Goal: Task Accomplishment & Management: Use online tool/utility

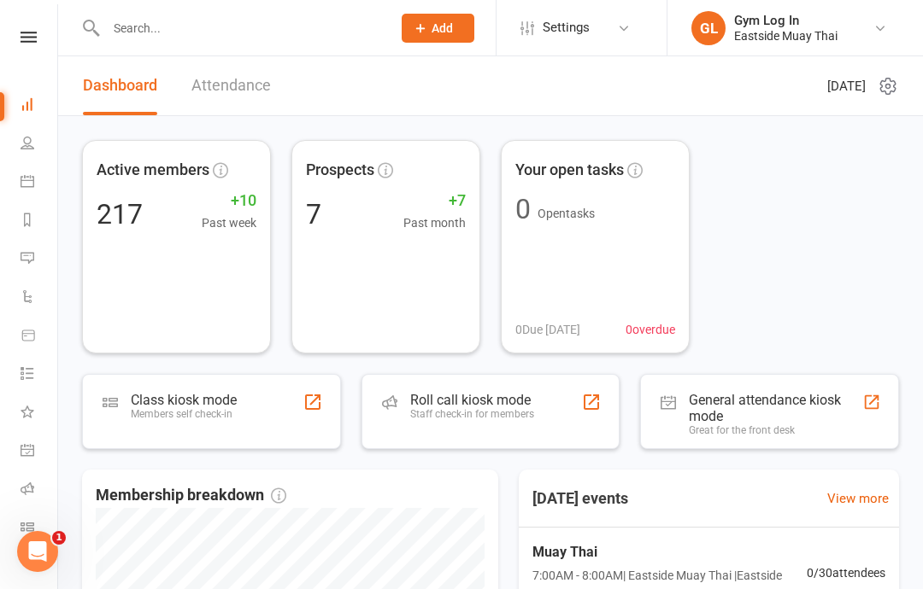
click at [542, 413] on div "Roll call kiosk mode Staff check-in for members" at bounding box center [490, 411] width 259 height 75
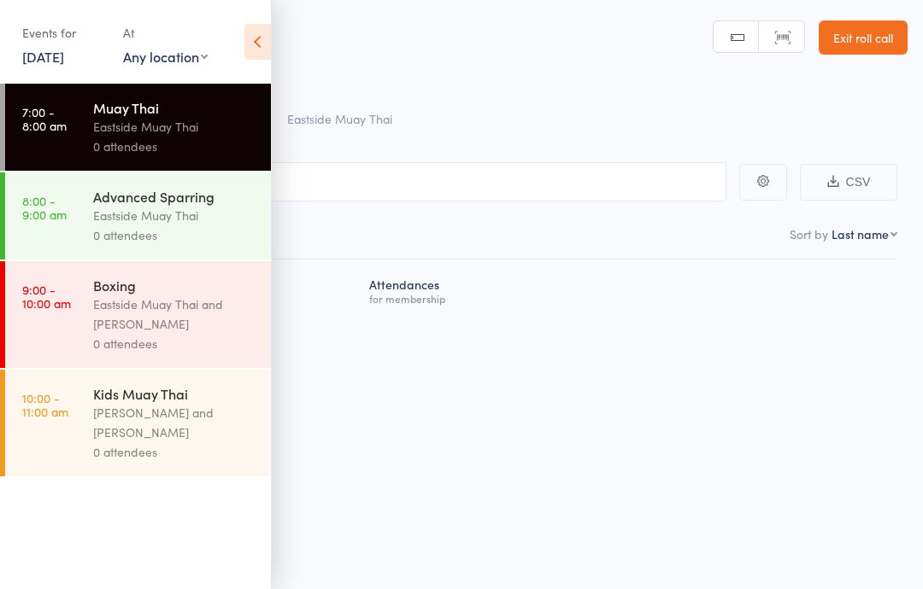
click at [672, 304] on div "for membership" at bounding box center [629, 298] width 521 height 11
click at [254, 25] on icon at bounding box center [257, 42] width 26 height 36
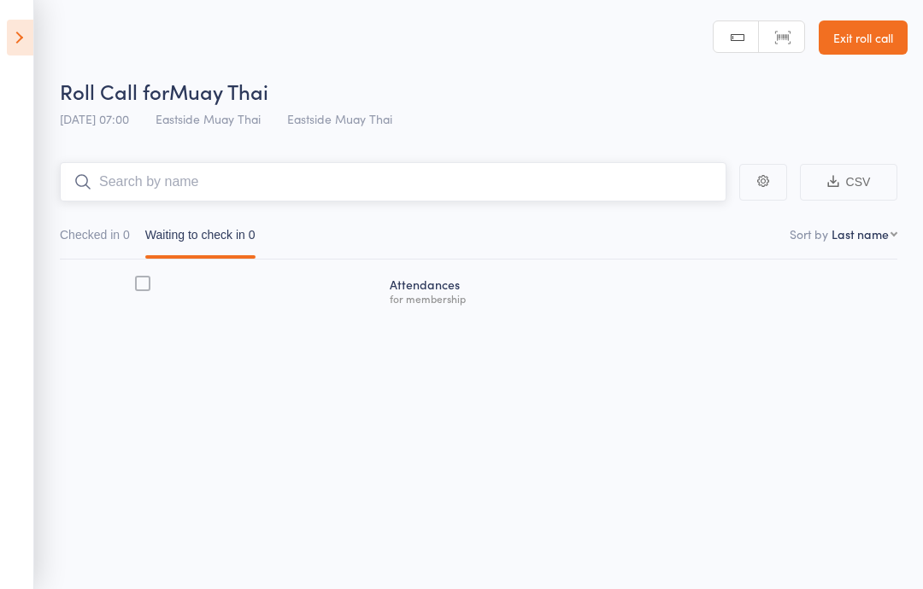
click at [297, 175] on input "search" at bounding box center [393, 181] width 666 height 39
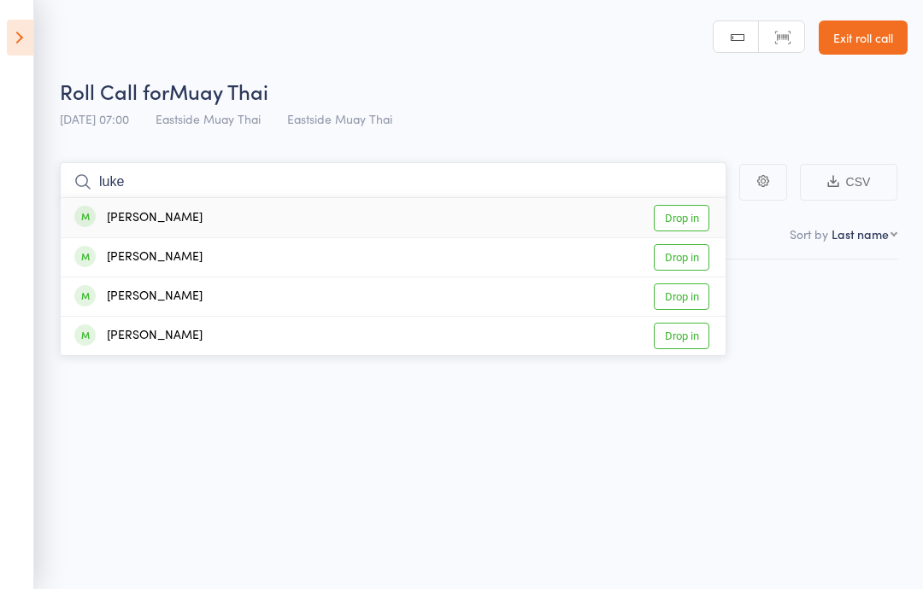
type input "luke"
click at [685, 219] on link "Drop in" at bounding box center [682, 218] width 56 height 26
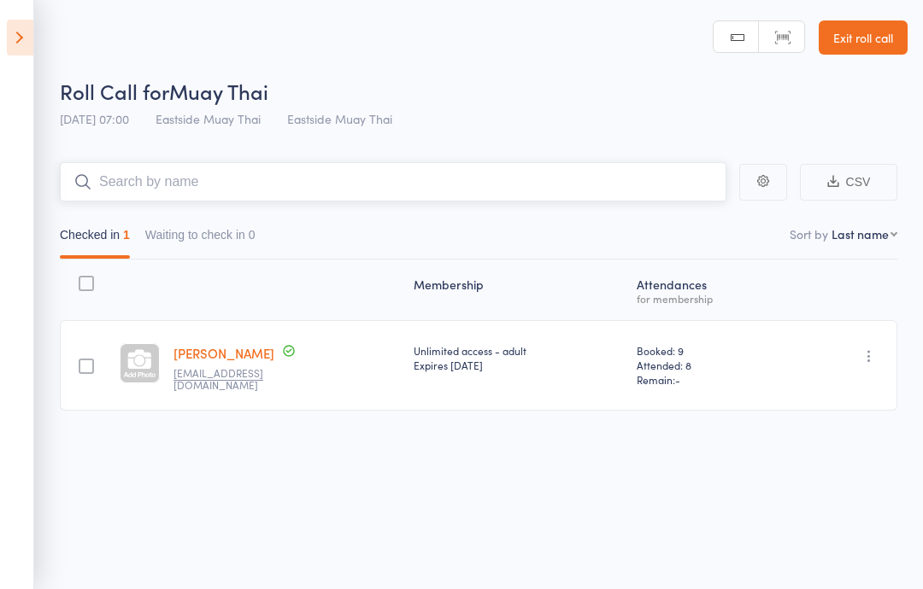
click at [325, 189] on input "search" at bounding box center [393, 181] width 666 height 39
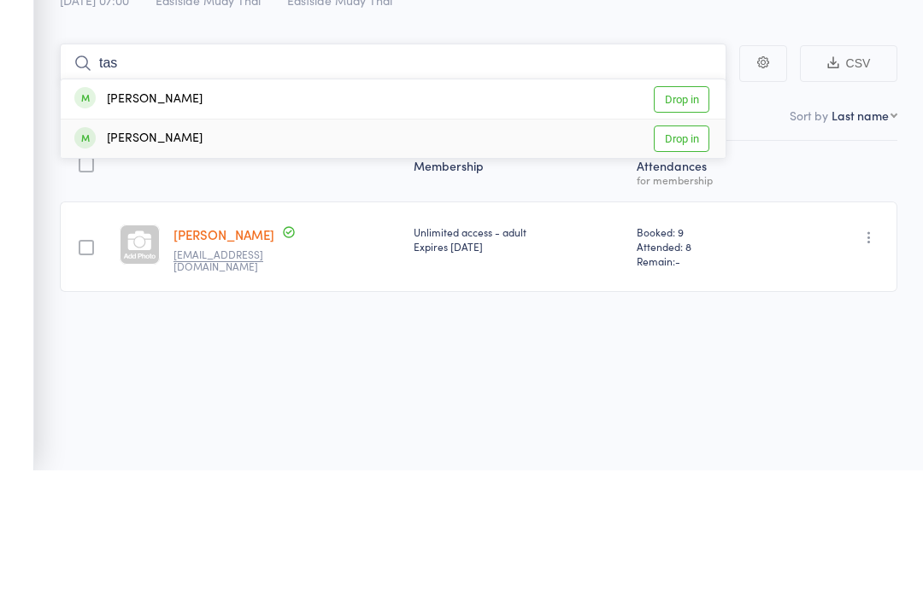
type input "tas"
click at [562, 238] on div "[PERSON_NAME] Drop in" at bounding box center [393, 257] width 665 height 38
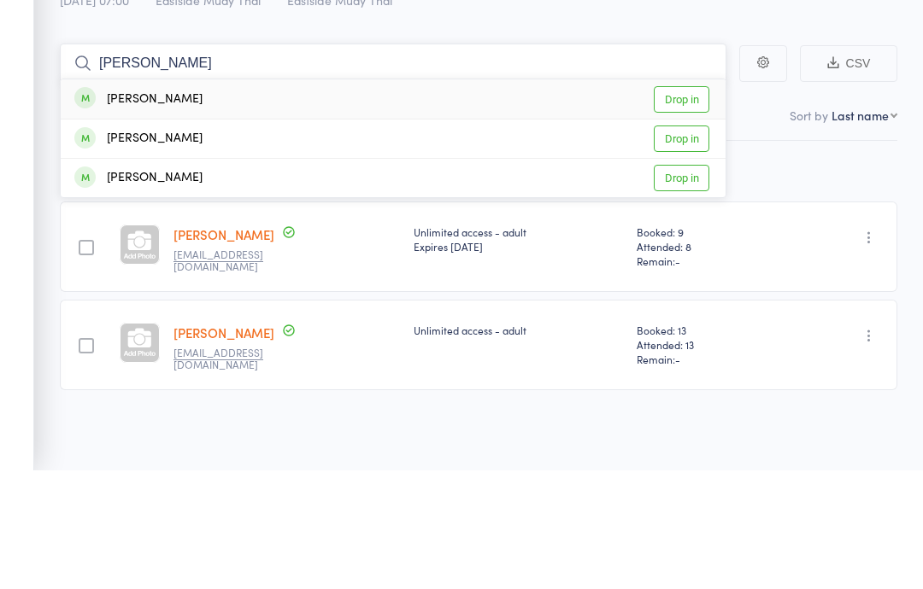
type input "[PERSON_NAME]"
click at [158, 208] on div "[PERSON_NAME]" at bounding box center [138, 218] width 128 height 20
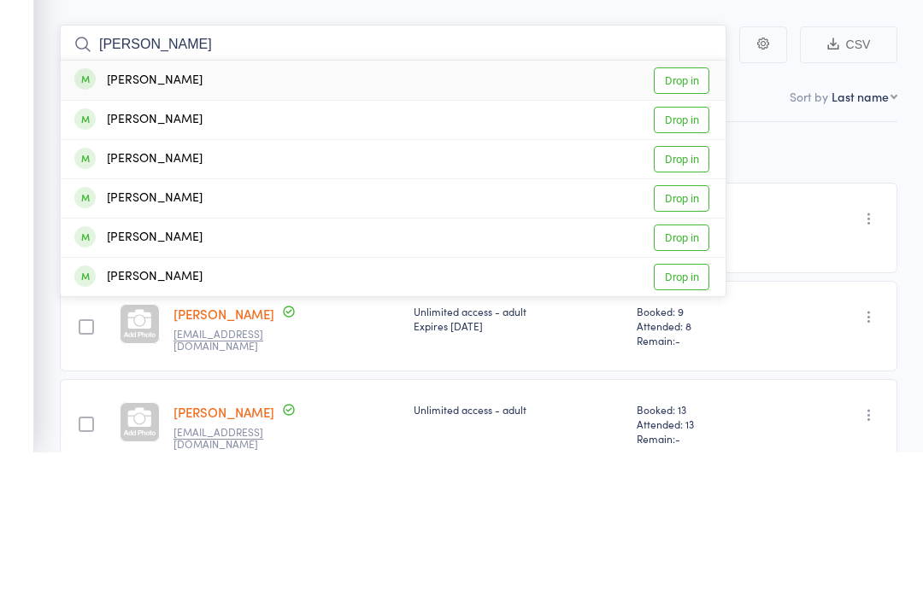
type input "[PERSON_NAME]"
click at [172, 238] on div "[PERSON_NAME] Drop in" at bounding box center [393, 257] width 665 height 38
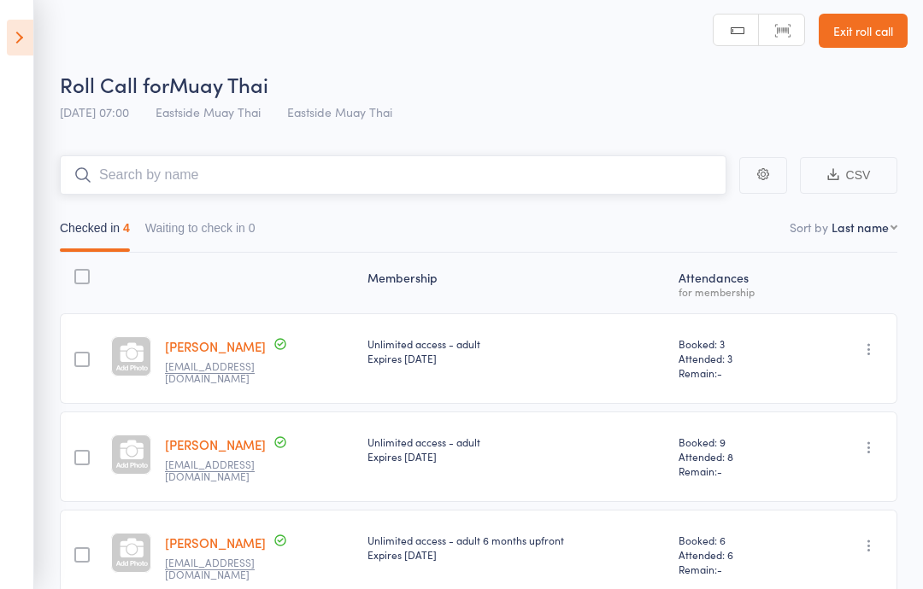
click at [598, 185] on input "search" at bounding box center [393, 174] width 666 height 39
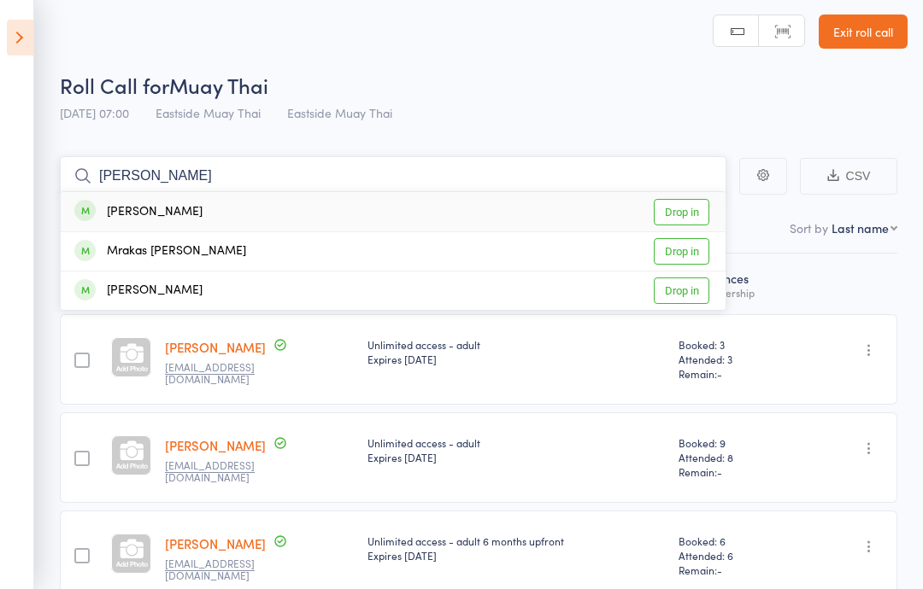
type input "[PERSON_NAME]"
click at [211, 221] on div "[PERSON_NAME] Drop in" at bounding box center [393, 211] width 665 height 39
